Goal: Transaction & Acquisition: Purchase product/service

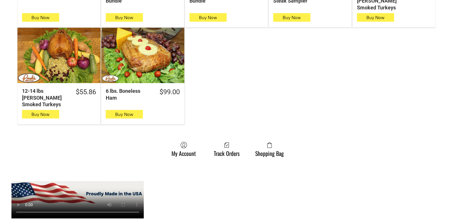
scroll to position [486, 0]
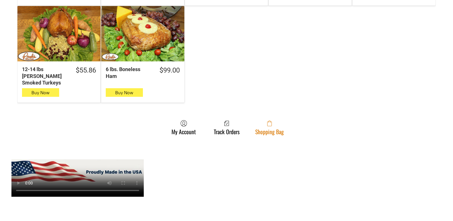
click at [277, 120] on link "Shopping Bag" at bounding box center [269, 127] width 34 height 15
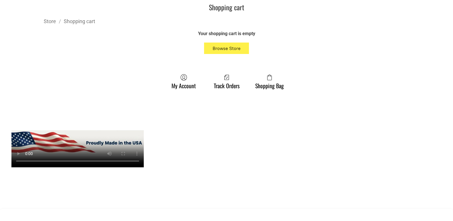
scroll to position [171, 0]
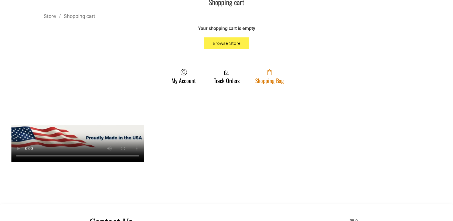
click at [275, 72] on span at bounding box center [269, 72] width 29 height 7
click at [275, 78] on link "Shopping Bag" at bounding box center [269, 76] width 34 height 15
click at [275, 80] on link "Shopping Bag" at bounding box center [269, 76] width 34 height 15
